Goal: Entertainment & Leisure: Consume media (video, audio)

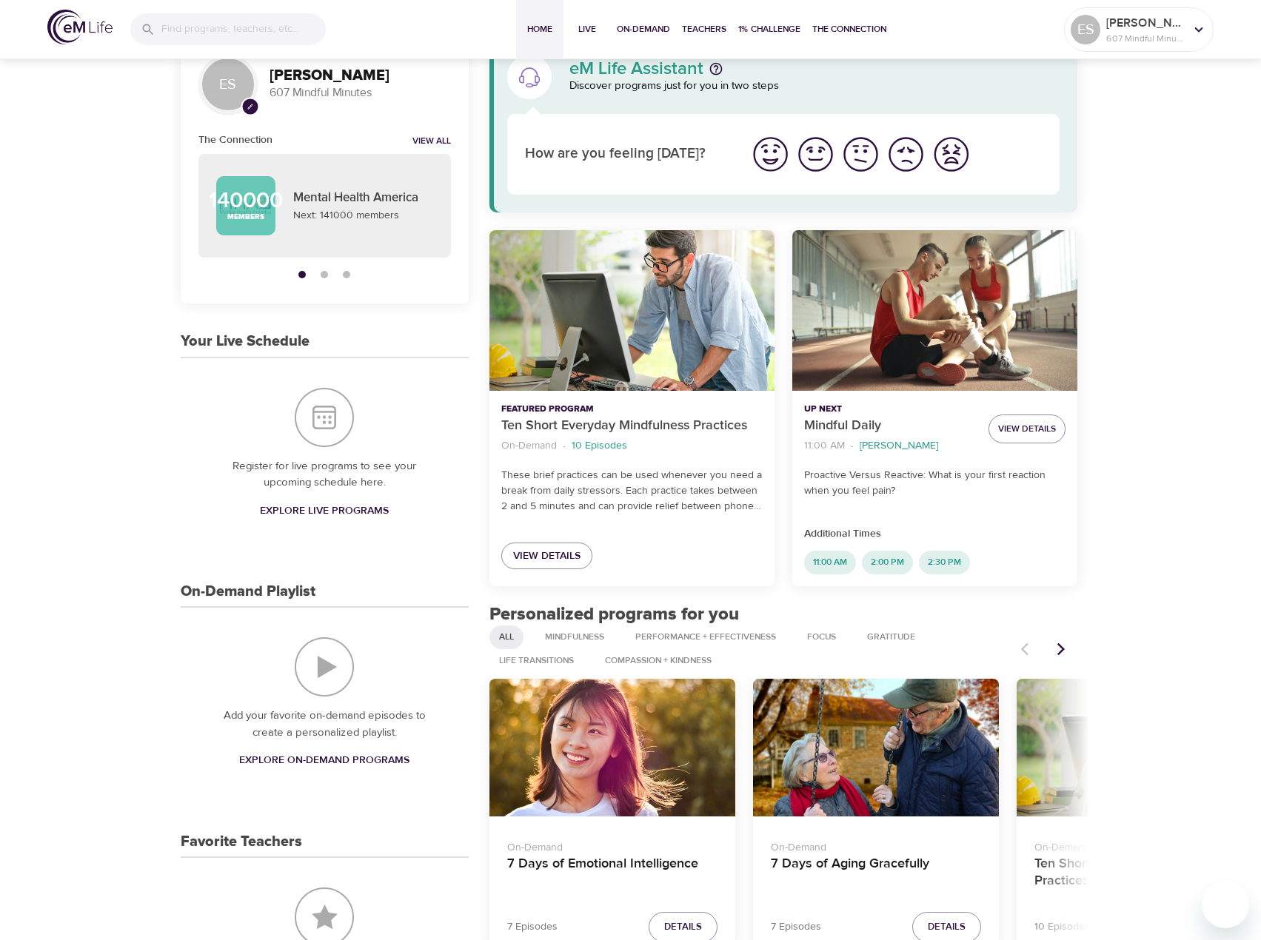
scroll to position [74, 0]
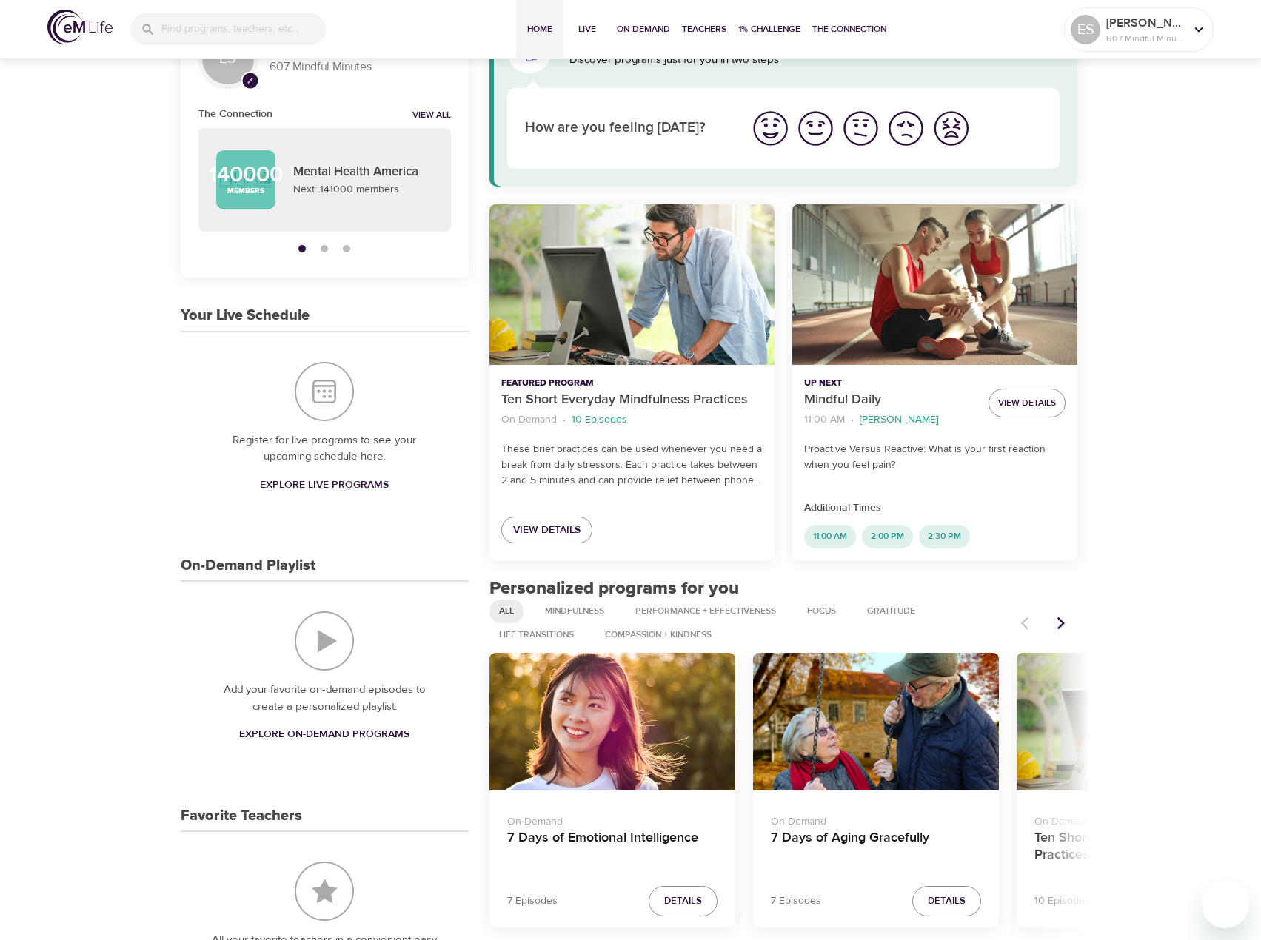
click at [351, 742] on span "Explore On-Demand Programs" at bounding box center [324, 735] width 170 height 19
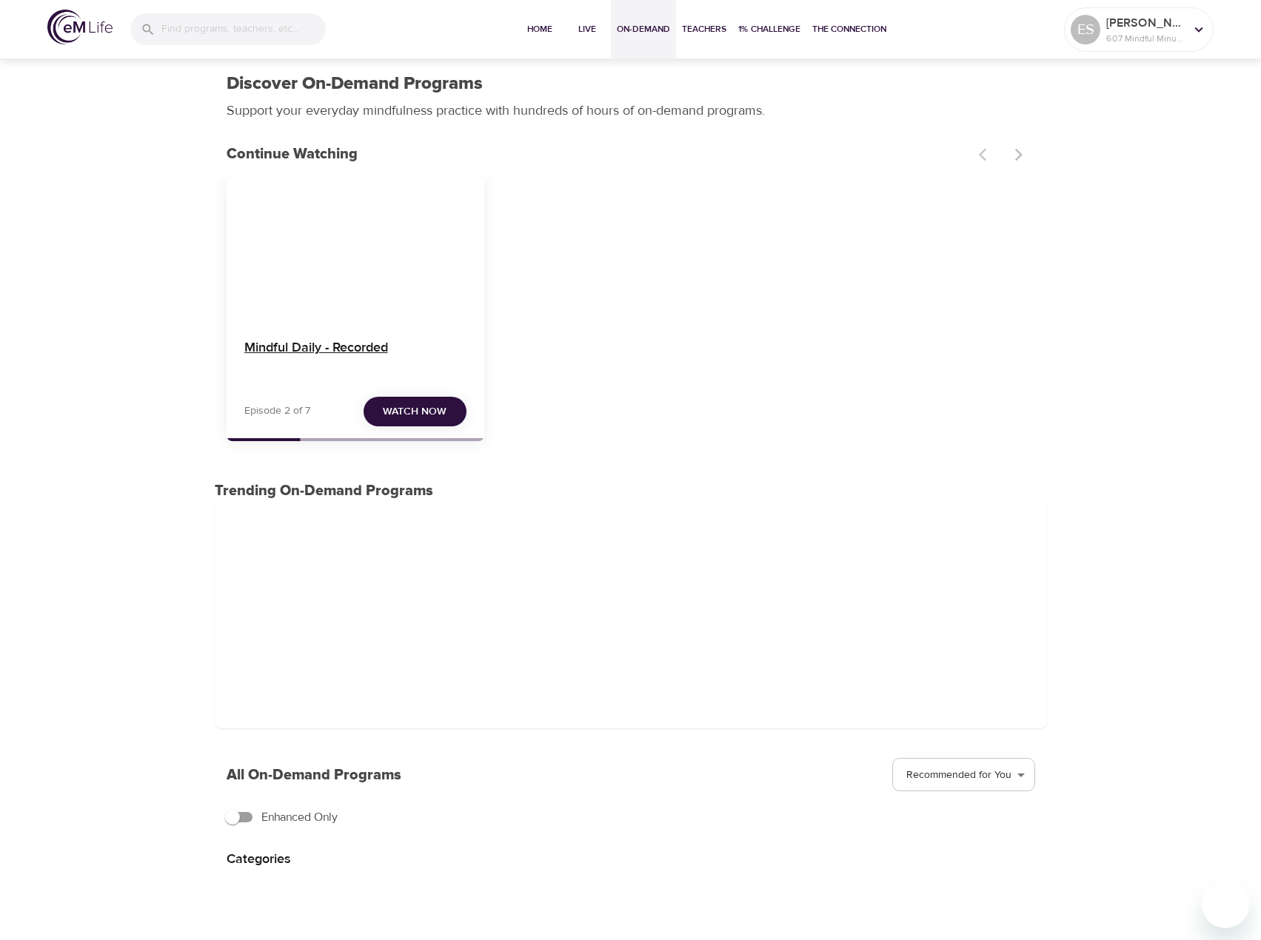
click at [306, 344] on h4 "Mindful Daily - Recorded" at bounding box center [355, 358] width 222 height 36
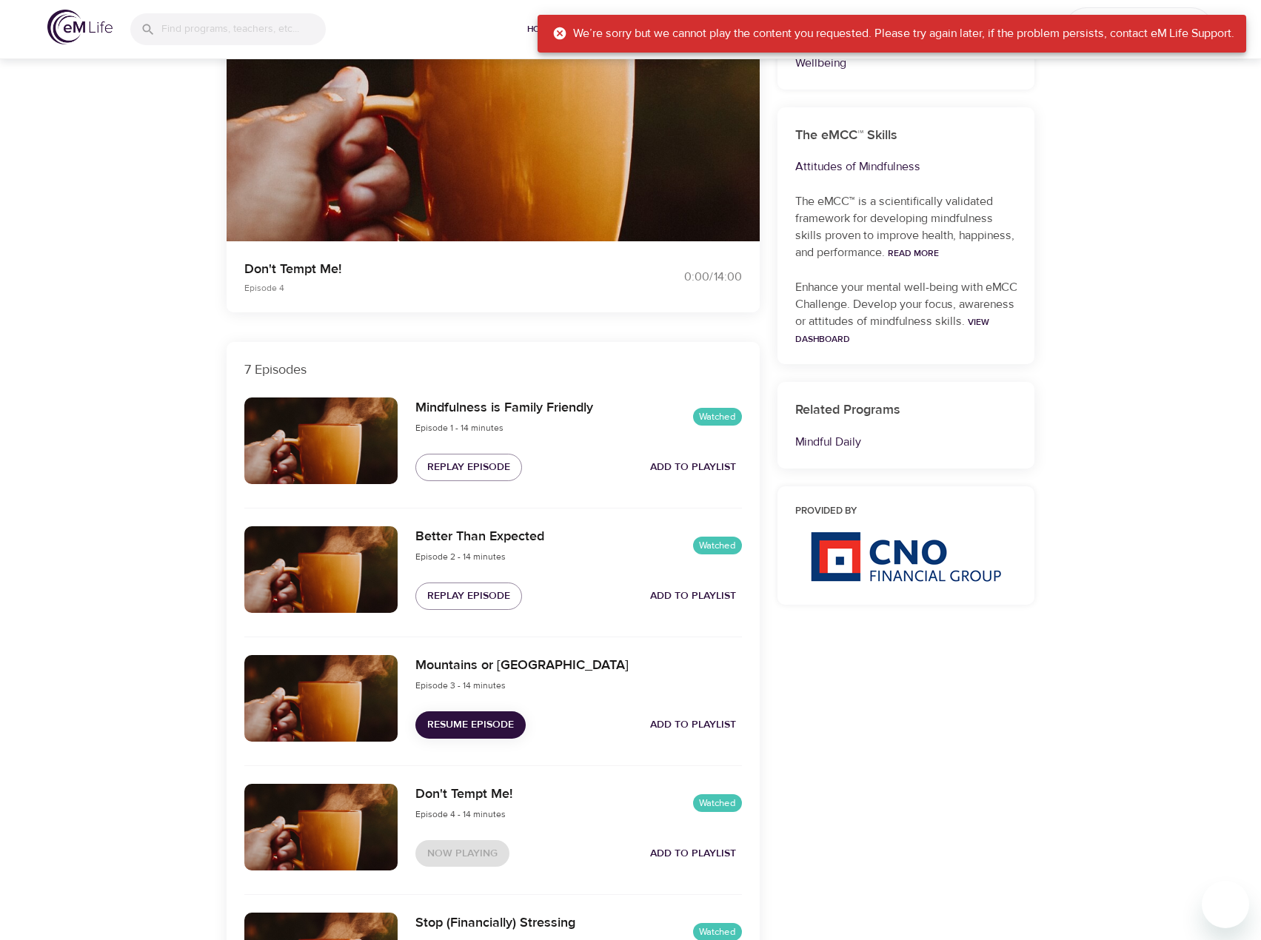
scroll to position [296, 0]
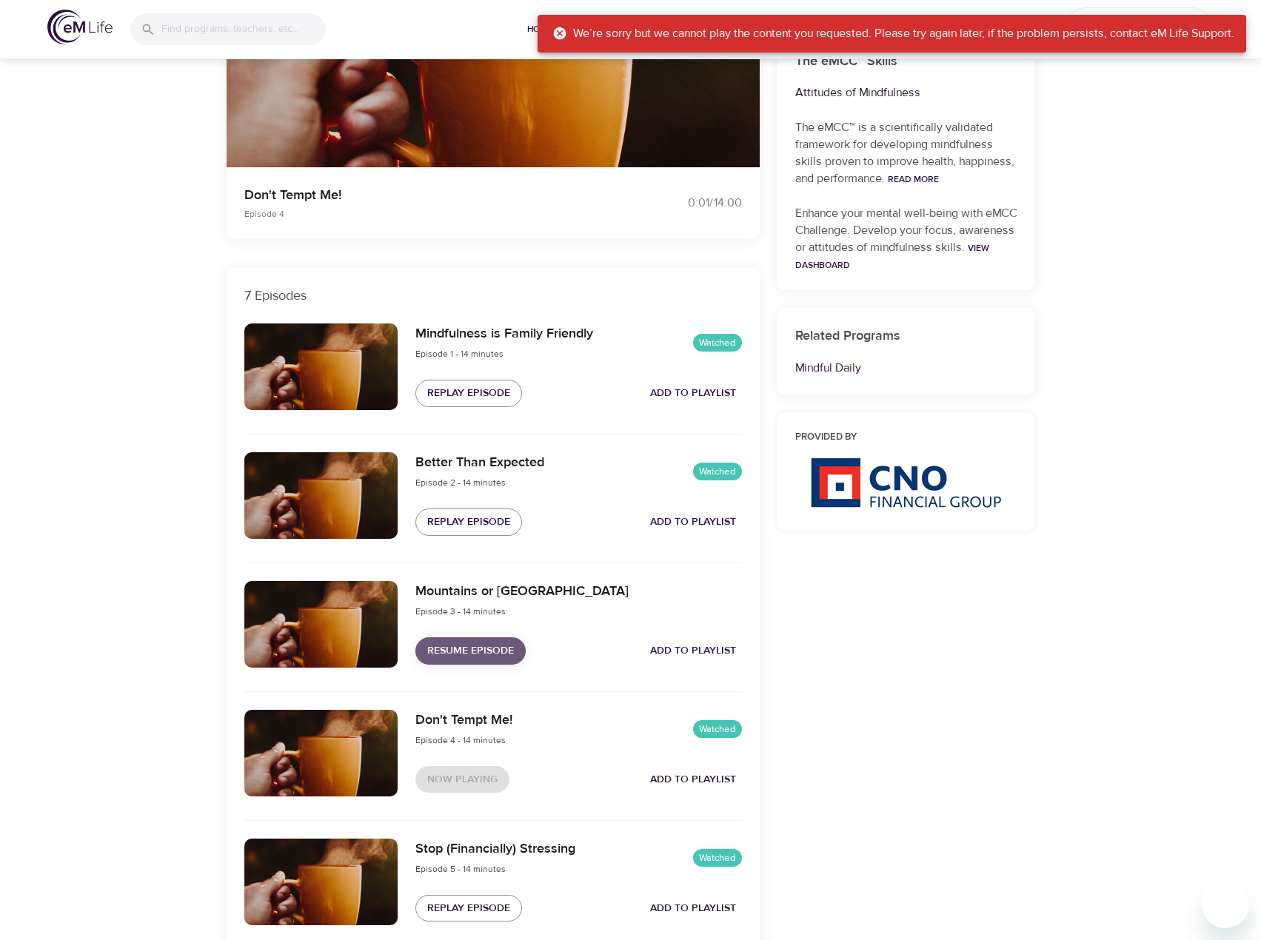
click at [455, 646] on span "Resume Episode" at bounding box center [470, 651] width 87 height 19
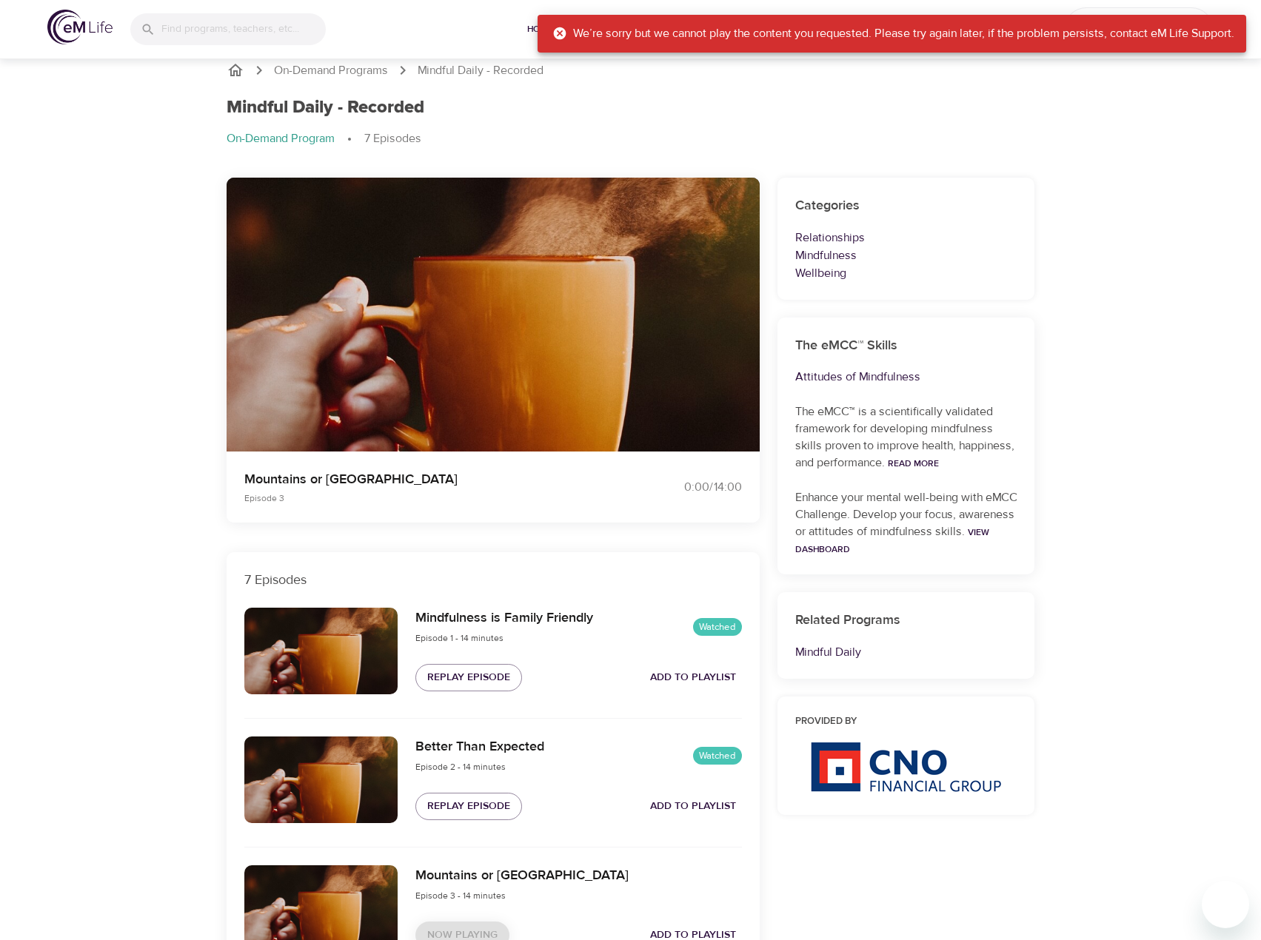
scroll to position [0, 0]
